Goal: Find specific page/section

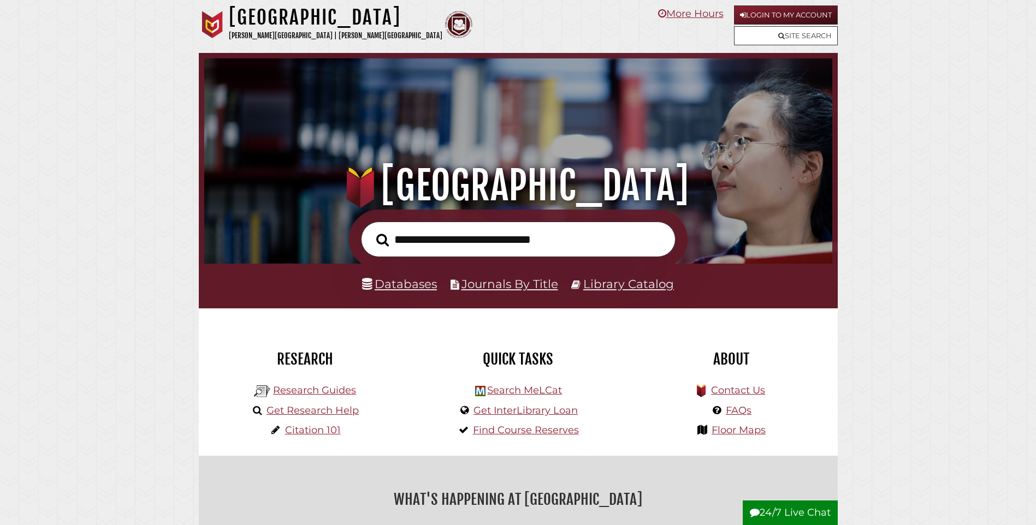
scroll to position [207, 622]
click at [765, 8] on link "Login to My Account" at bounding box center [786, 14] width 104 height 19
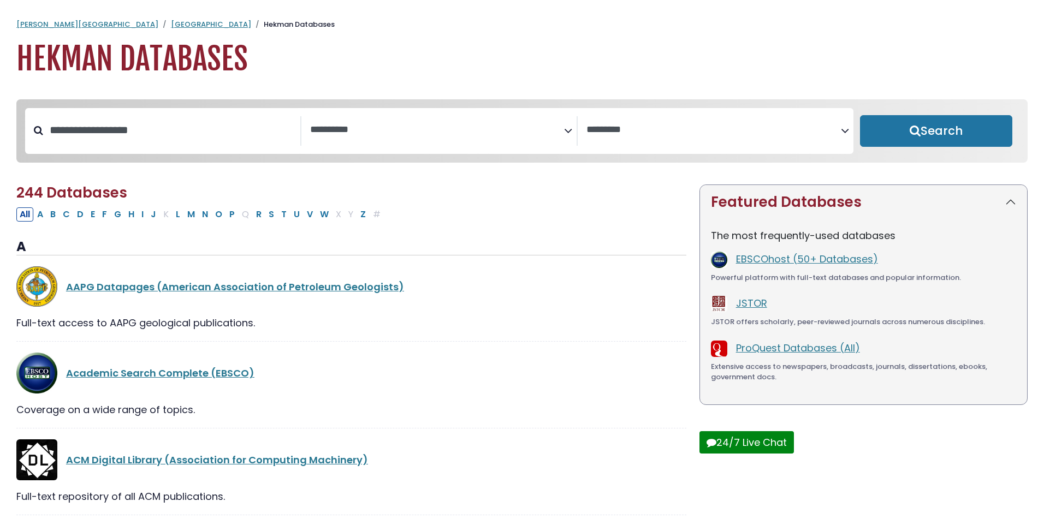
select select "Database Subject Filter"
select select "Database Vendors Filter"
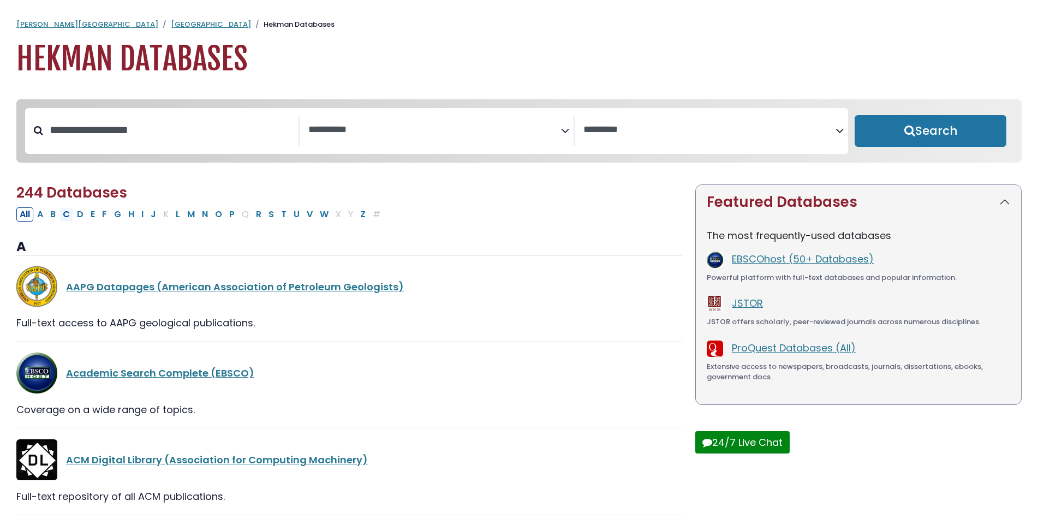
click at [72, 219] on button "C" at bounding box center [67, 214] width 14 height 14
select select "Database Subject Filter"
select select "Database Vendors Filter"
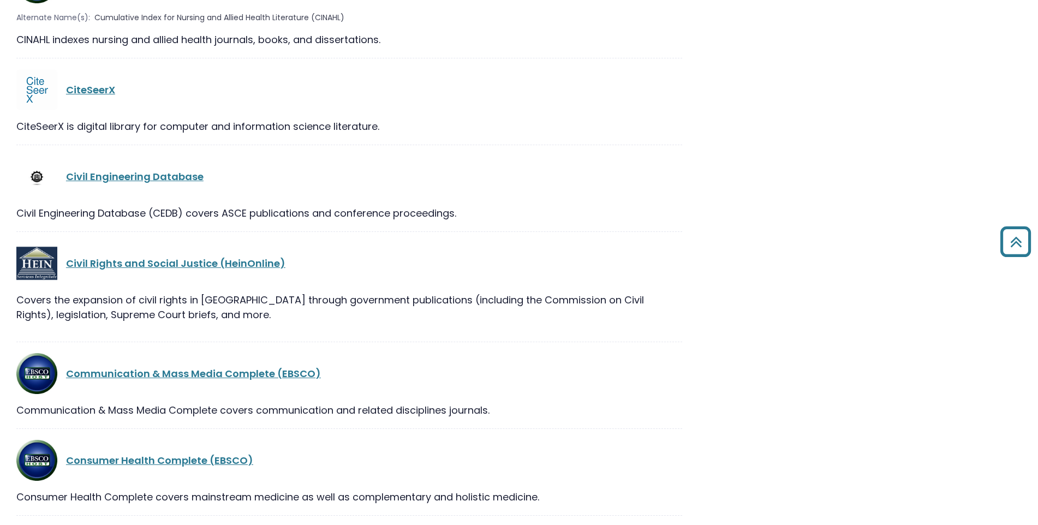
scroll to position [1592, 0]
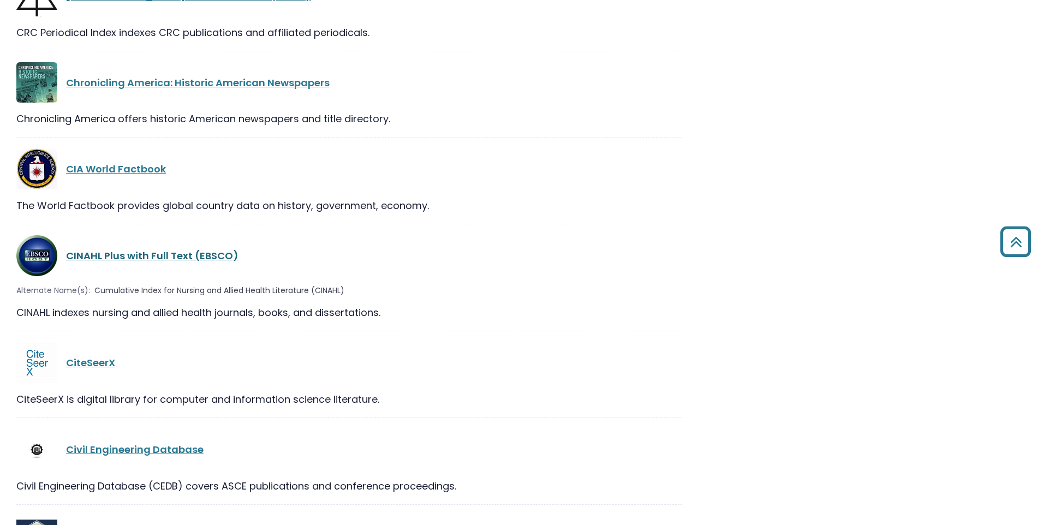
click at [135, 259] on link "CINAHL Plus with Full Text (EBSCO)" at bounding box center [152, 256] width 173 height 14
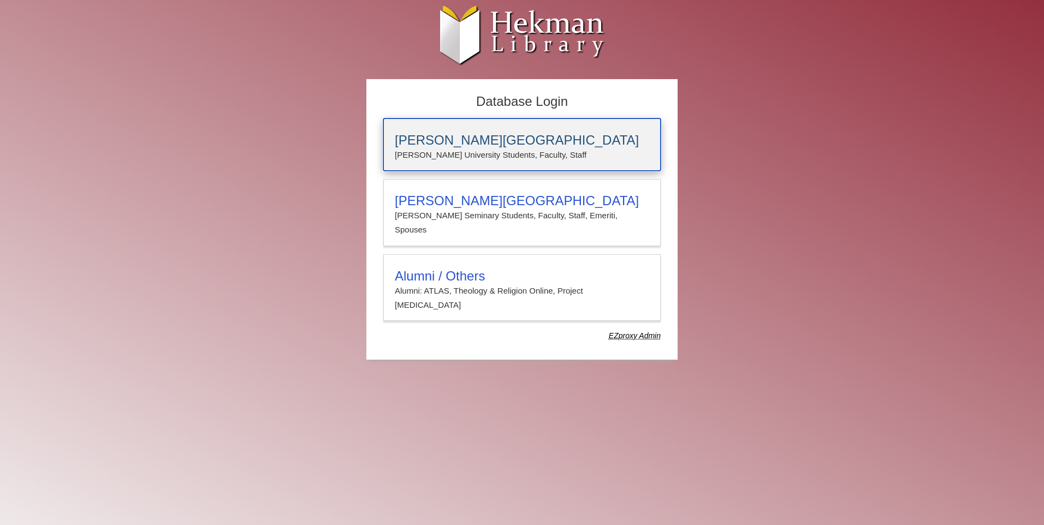
click at [446, 139] on h3 "[PERSON_NAME][GEOGRAPHIC_DATA]" at bounding box center [522, 140] width 254 height 15
